Goal: Task Accomplishment & Management: Manage account settings

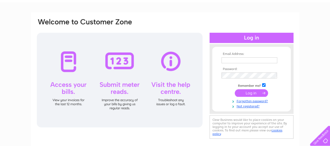
scroll to position [27, 0]
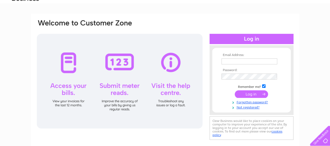
type input "[EMAIL_ADDRESS][DOMAIN_NAME]"
click at [252, 95] on input "submit" at bounding box center [251, 94] width 33 height 8
click at [253, 38] on div at bounding box center [251, 39] width 84 height 10
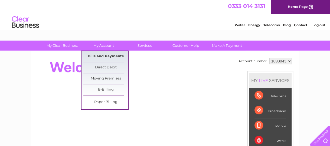
click at [111, 55] on link "Bills and Payments" at bounding box center [105, 56] width 45 height 11
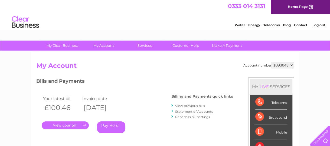
click at [291, 65] on select "1093043 1094237 1115582" at bounding box center [282, 65] width 22 height 6
select select "1115582"
click at [271, 62] on select "1093043 1094237 1115582" at bounding box center [282, 65] width 22 height 6
click at [291, 64] on select "1093043 1094237 1115582" at bounding box center [282, 65] width 22 height 6
select select "1094237"
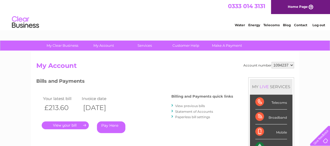
click at [271, 62] on select "1093043 1094237 1115582" at bounding box center [282, 65] width 22 height 6
